Goal: Transaction & Acquisition: Purchase product/service

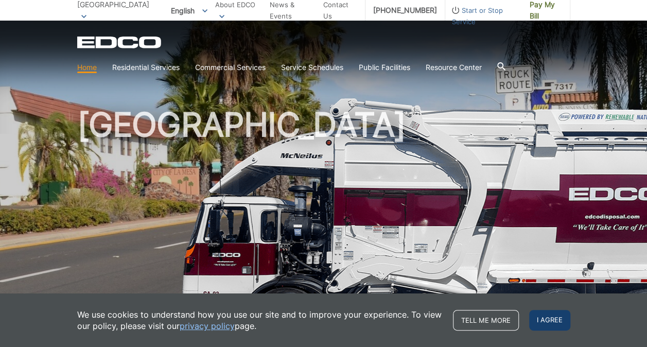
click at [546, 317] on span "I agree" at bounding box center [549, 320] width 41 height 21
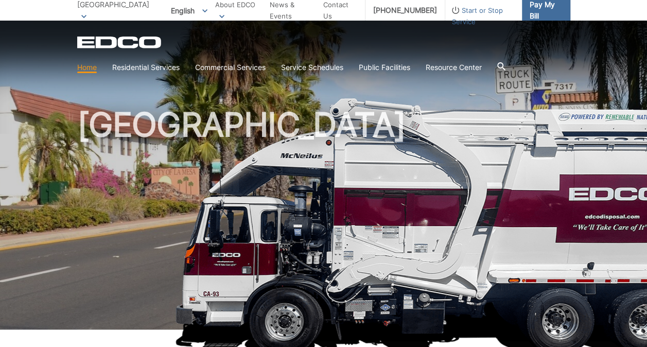
click at [536, 17] on link "Pay My Bill" at bounding box center [546, 10] width 48 height 21
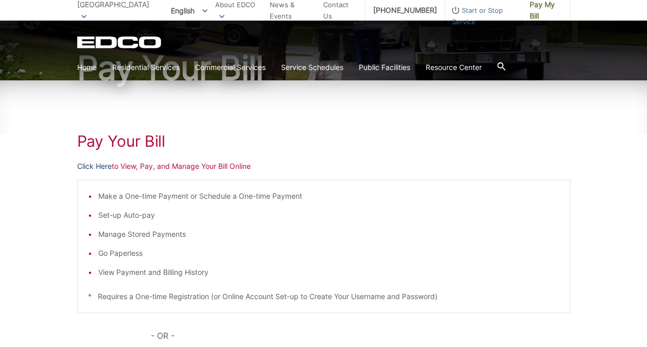
scroll to position [101, 0]
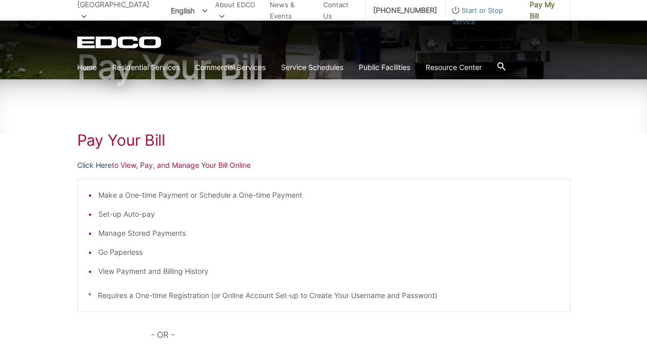
click at [96, 163] on link "Click Here" at bounding box center [94, 165] width 34 height 11
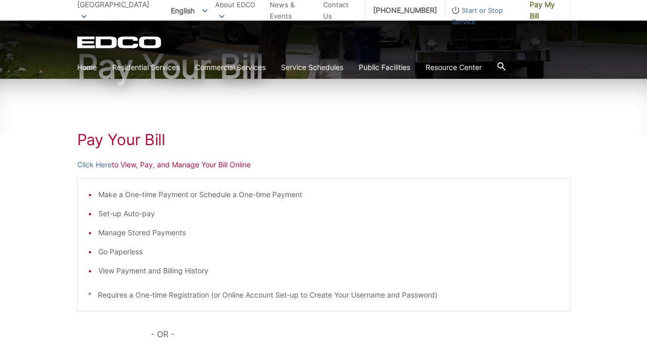
click at [391, 136] on h1 "Pay Your Bill" at bounding box center [323, 139] width 493 height 19
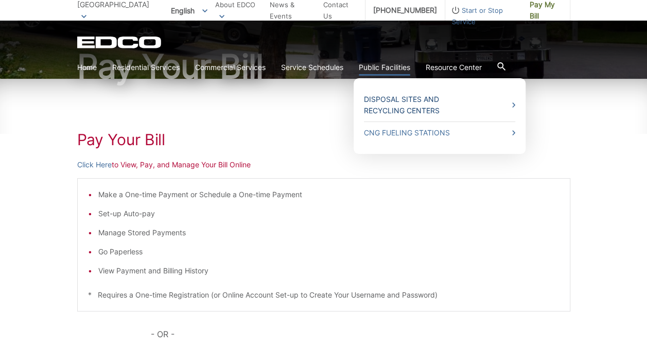
click at [381, 114] on link "Disposal Sites and Recycling Centers" at bounding box center [439, 105] width 151 height 23
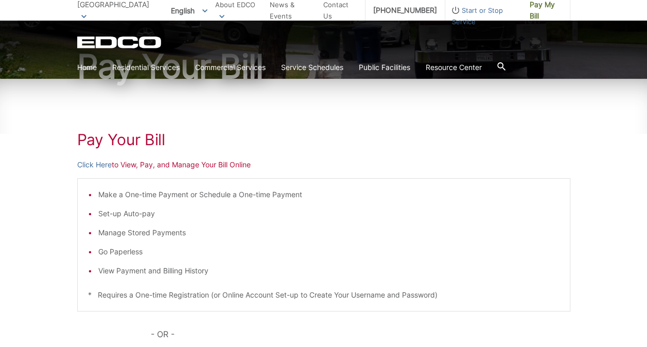
click at [320, 153] on div "Pay Your [PERSON_NAME] Here to View, Pay, and Manage Your Bill Online Make a On…" at bounding box center [323, 286] width 493 height 415
